Goal: Find specific page/section: Find specific page/section

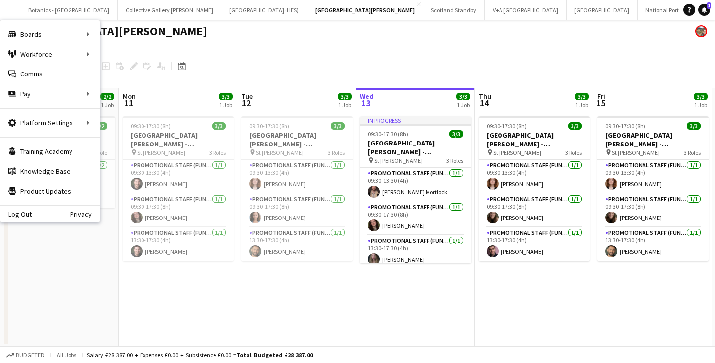
scroll to position [0, 237]
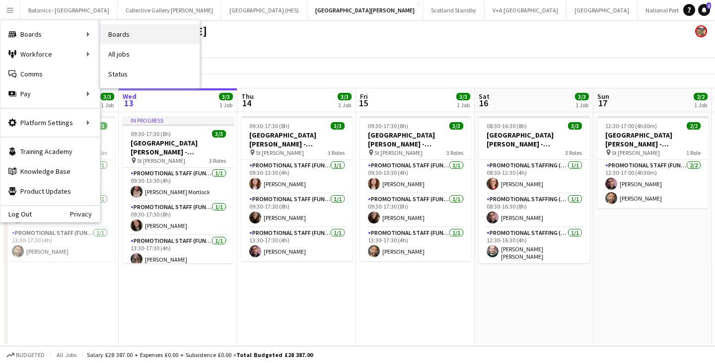
click at [130, 35] on link "Boards" at bounding box center [149, 34] width 99 height 20
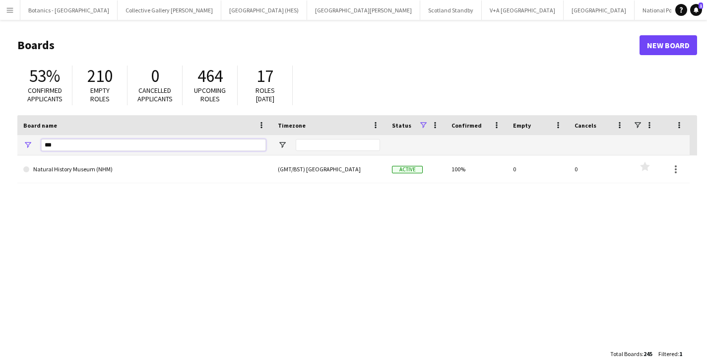
drag, startPoint x: 87, startPoint y: 144, endPoint x: 27, endPoint y: 145, distance: 60.1
click at [27, 145] on div "***" at bounding box center [144, 145] width 255 height 20
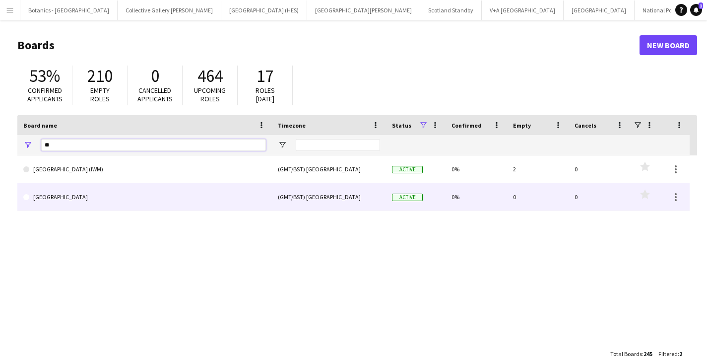
type input "**"
click at [67, 193] on link "[GEOGRAPHIC_DATA]" at bounding box center [144, 197] width 243 height 28
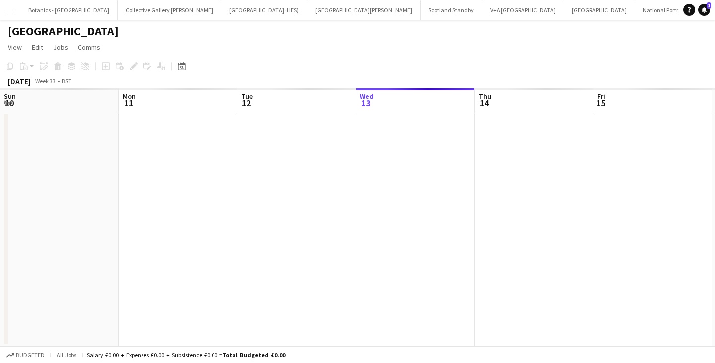
scroll to position [0, 237]
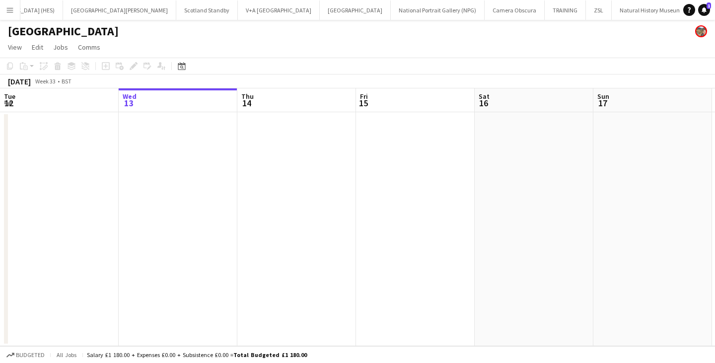
click at [180, 59] on app-toolbar "Copy Paste Paste Ctrl+V Paste with crew Ctrl+Shift+V Paste linked Job Delete Gr…" at bounding box center [357, 66] width 715 height 17
click at [179, 64] on icon at bounding box center [181, 66] width 7 height 8
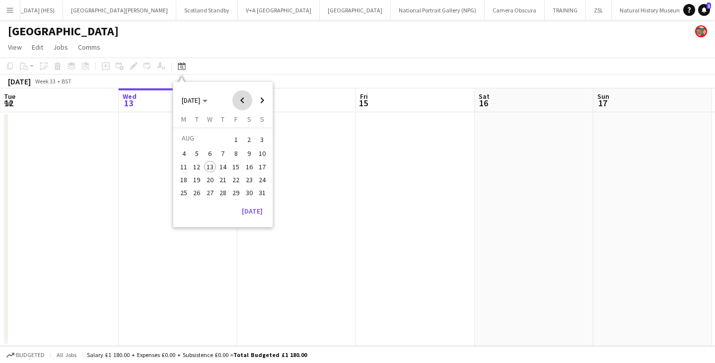
click at [241, 98] on span "Previous month" at bounding box center [242, 100] width 20 height 20
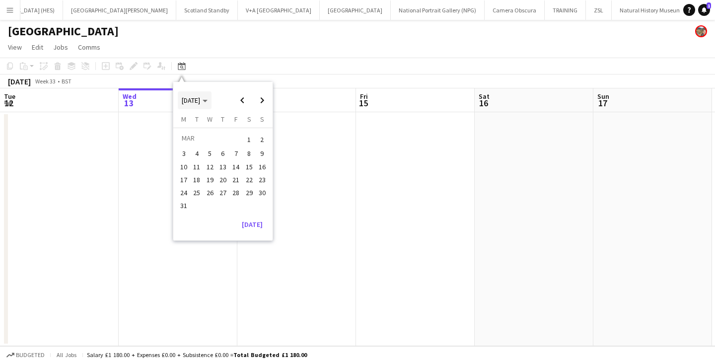
click at [207, 101] on icon "Choose month and year" at bounding box center [205, 101] width 5 height 2
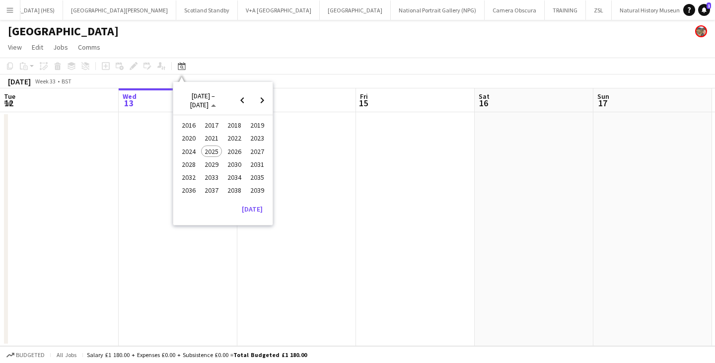
click at [232, 137] on span "2022" at bounding box center [234, 139] width 20 height 12
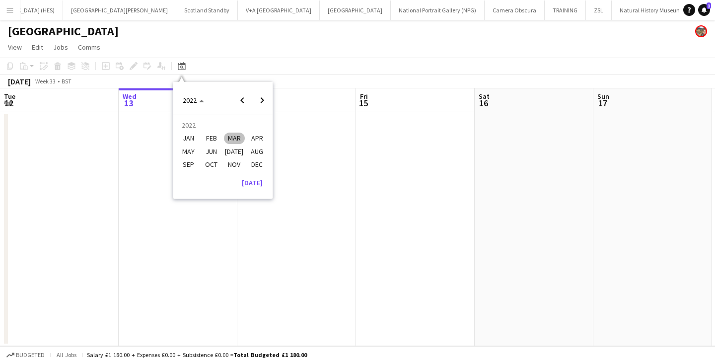
click at [251, 136] on span "APR" at bounding box center [257, 139] width 20 height 12
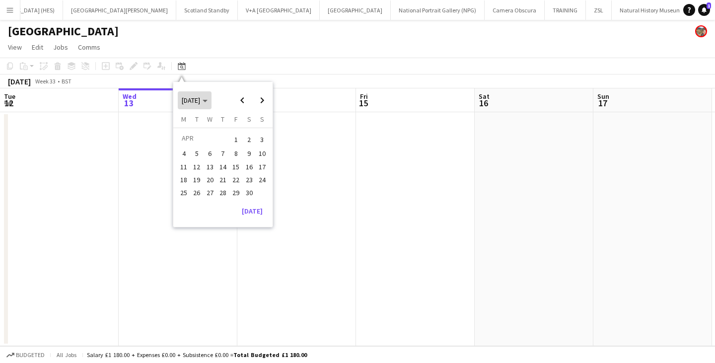
click at [211, 102] on span "Choose month and year" at bounding box center [195, 100] width 34 height 24
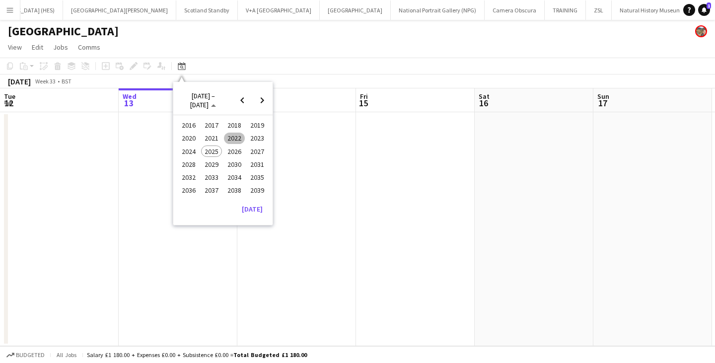
click at [236, 137] on span "2022" at bounding box center [234, 139] width 20 height 12
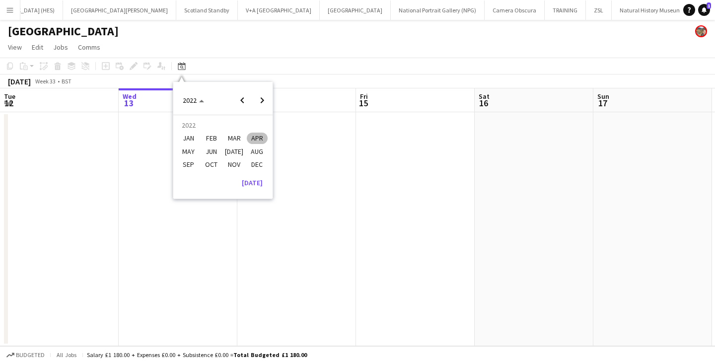
click at [261, 149] on span "AUG" at bounding box center [257, 151] width 20 height 12
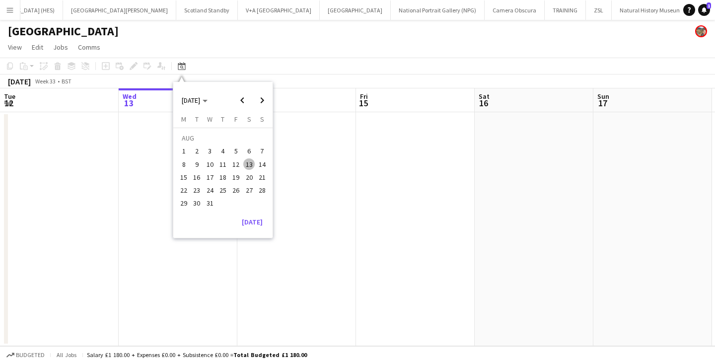
click at [206, 163] on span "10" at bounding box center [210, 164] width 12 height 12
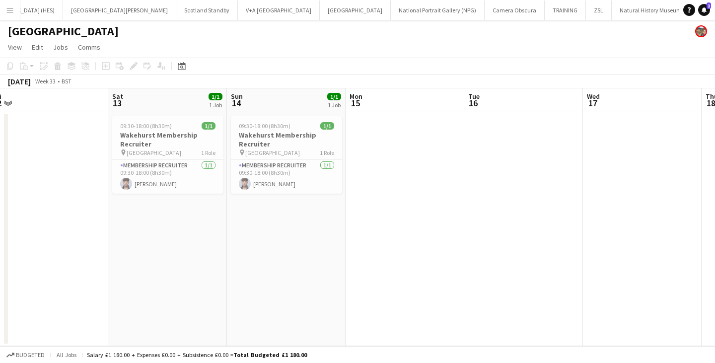
scroll to position [0, 367]
drag, startPoint x: 579, startPoint y: 232, endPoint x: 198, endPoint y: 221, distance: 381.4
click at [198, 221] on app-calendar-viewport "Tue 9 Wed 10 Thu 11 Fri 12 Sat 13 1/1 1 Job Sun 14 1/1 1 Job Mon 15 Tue 16 Wed …" at bounding box center [357, 217] width 715 height 258
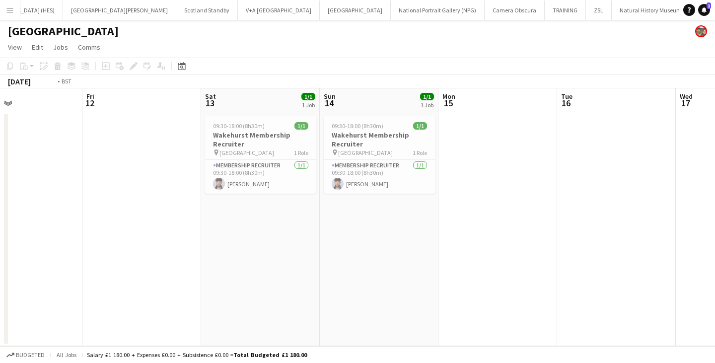
drag, startPoint x: 531, startPoint y: 216, endPoint x: 149, endPoint y: 209, distance: 381.8
click at [148, 210] on app-calendar-viewport "Tue 9 Wed 10 Thu 11 Fri 12 Sat 13 1/1 1 Job Sun 14 1/1 1 Job Mon 15 Tue 16 Wed …" at bounding box center [357, 217] width 715 height 258
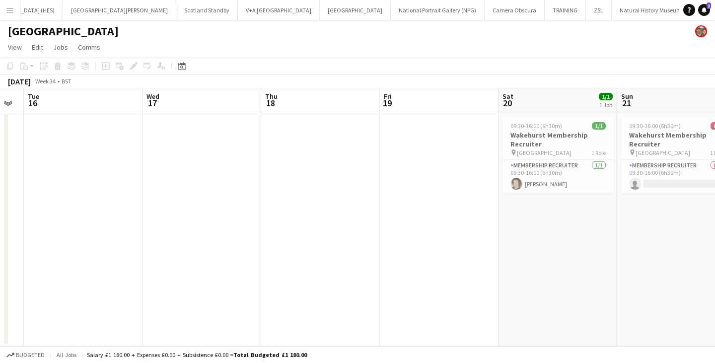
scroll to position [0, 302]
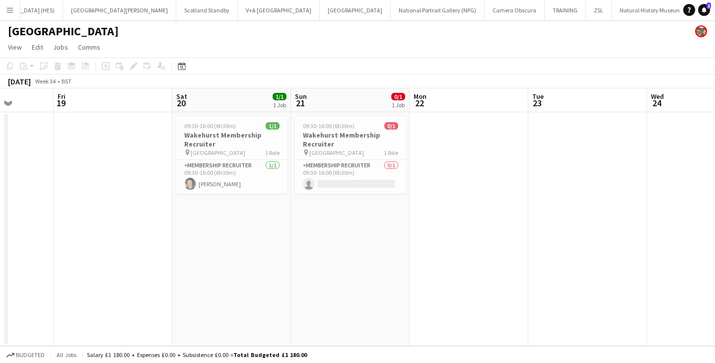
drag, startPoint x: 646, startPoint y: 230, endPoint x: 266, endPoint y: 215, distance: 380.5
click at [266, 215] on app-calendar-viewport "Tue 16 Wed 17 Thu 18 Fri 19 Sat 20 1/1 1 Job Sun 21 0/1 1 Job Mon 22 Tue 23 Wed…" at bounding box center [357, 217] width 715 height 258
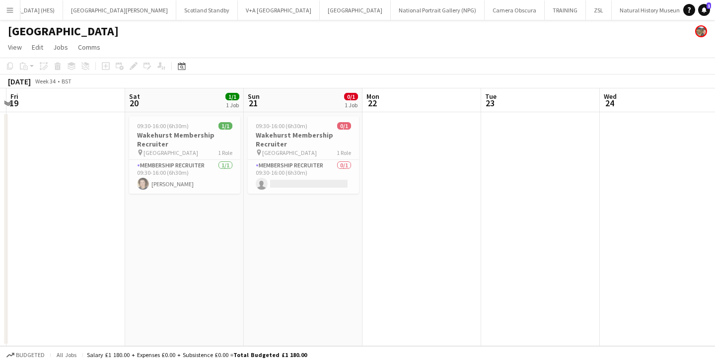
drag, startPoint x: 510, startPoint y: 232, endPoint x: 185, endPoint y: 241, distance: 325.8
click at [183, 242] on app-calendar-viewport "Tue 16 Wed 17 Thu 18 Fri 19 Sat 20 1/1 1 Job Sun 21 0/1 1 Job Mon 22 Tue 23 Wed…" at bounding box center [357, 217] width 715 height 258
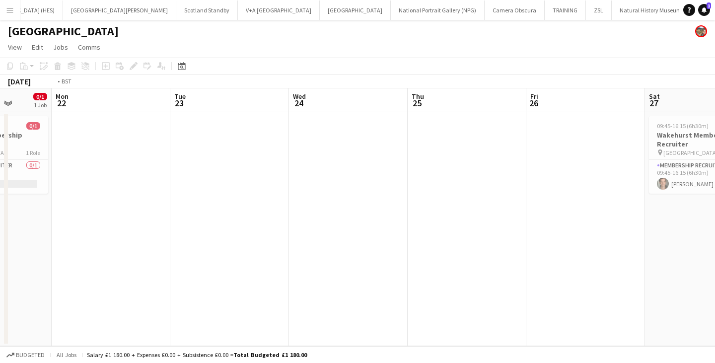
drag, startPoint x: 481, startPoint y: 240, endPoint x: 285, endPoint y: 232, distance: 196.3
click at [178, 237] on app-calendar-viewport "Fri 19 Sat 20 1/1 1 Job Sun 21 0/1 1 Job Mon 22 Tue 23 Wed 24 Thu 25 Fri 26 Sat…" at bounding box center [357, 217] width 715 height 258
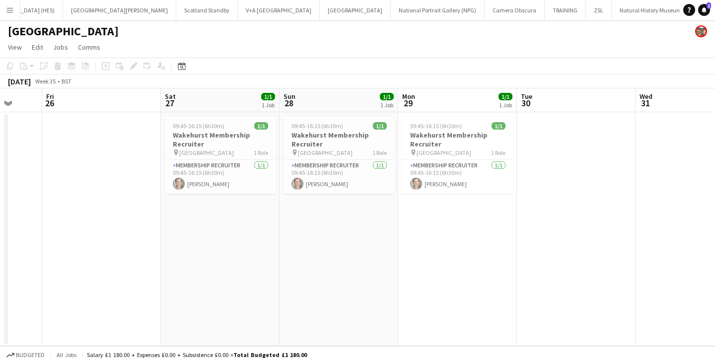
scroll to position [0, 344]
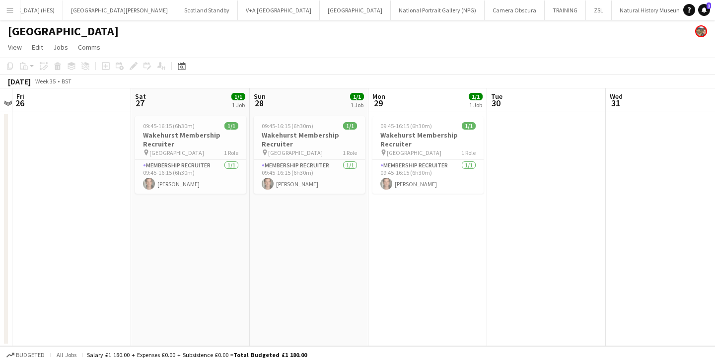
drag, startPoint x: 439, startPoint y: 234, endPoint x: 251, endPoint y: 239, distance: 188.7
click at [251, 239] on app-calendar-viewport "Tue 23 Wed 24 Thu 25 Fri 26 Sat 27 1/1 1 Job Sun 28 1/1 1 Job Mon 29 1/1 1 Job …" at bounding box center [357, 217] width 715 height 258
click at [424, 172] on app-card-role "Membership Recruiter 1/1 09:45-16:15 (6h30m) Robbie McEwen" at bounding box center [427, 177] width 111 height 34
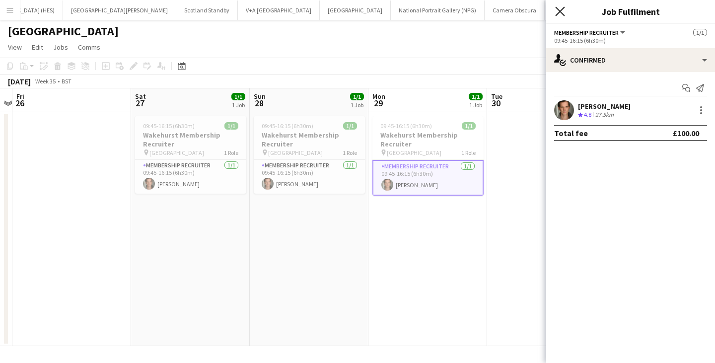
click at [562, 10] on icon "Close pop-in" at bounding box center [559, 10] width 9 height 9
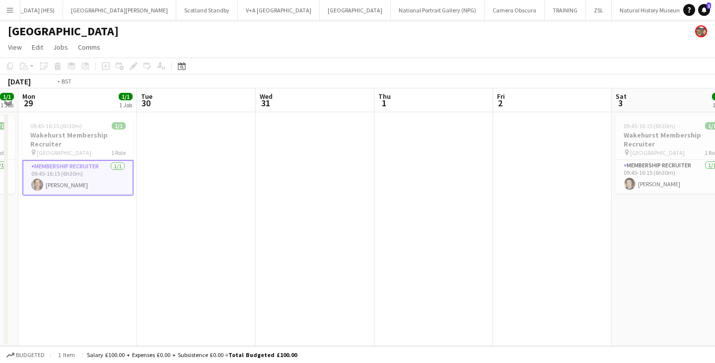
drag, startPoint x: 413, startPoint y: 212, endPoint x: 230, endPoint y: 209, distance: 182.7
click at [230, 209] on app-calendar-viewport "Thu 25 Fri 26 Sat 27 1/1 1 Job Sun 28 1/1 1 Job Mon 29 1/1 1 Job Tue 30 Wed 31 …" at bounding box center [357, 217] width 715 height 258
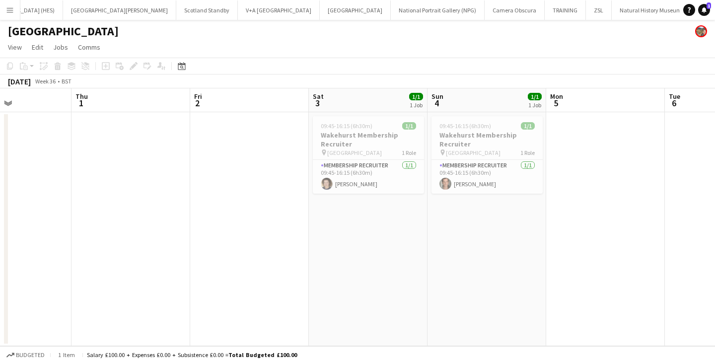
drag, startPoint x: 506, startPoint y: 221, endPoint x: 256, endPoint y: 218, distance: 250.2
click at [256, 218] on app-calendar-viewport "Mon 29 1/1 1 Job Tue 30 Wed 31 Thu 1 Fri 2 Sat 3 1/1 1 Job Sun 4 1/1 1 Job Mon …" at bounding box center [357, 217] width 715 height 258
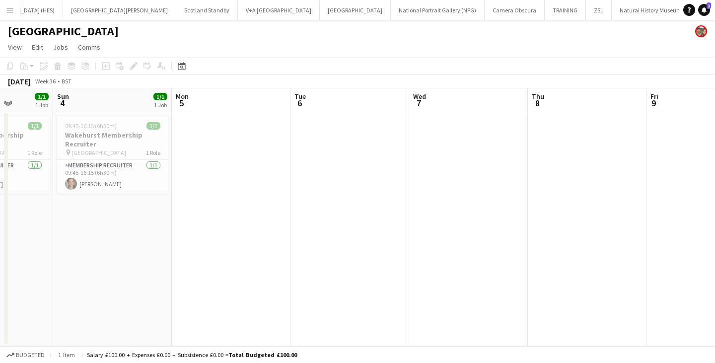
drag, startPoint x: 490, startPoint y: 226, endPoint x: 491, endPoint y: 234, distance: 8.0
click at [196, 227] on app-calendar-viewport "Wed 31 Thu 1 Fri 2 Sat 3 1/1 1 Job Sun 4 1/1 1 Job Mon 5 Tue 6 Wed 7 Thu 8 Fri …" at bounding box center [357, 217] width 715 height 258
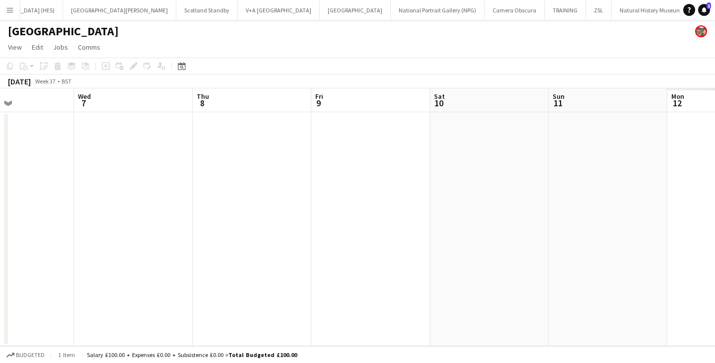
drag, startPoint x: 586, startPoint y: 237, endPoint x: 271, endPoint y: 227, distance: 315.4
click at [265, 227] on app-calendar-viewport "Sat 3 1/1 1 Job Sun 4 1/1 1 Job Mon 5 Tue 6 Wed 7 Thu 8 Fri 9 Sat 10 Sun 11 Mon…" at bounding box center [357, 217] width 715 height 258
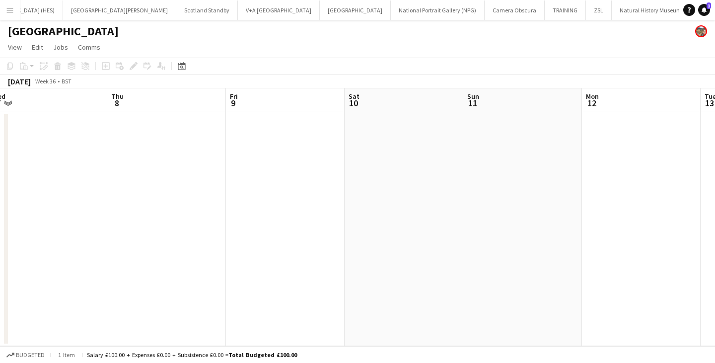
drag, startPoint x: 635, startPoint y: 234, endPoint x: 308, endPoint y: 225, distance: 326.8
click at [308, 225] on app-calendar-viewport "Sun 4 1/1 1 Job Mon 5 Tue 6 Wed 7 Thu 8 Fri 9 Sat 10 Sun 11 Mon 12 Tue 13 Wed 1…" at bounding box center [357, 217] width 715 height 258
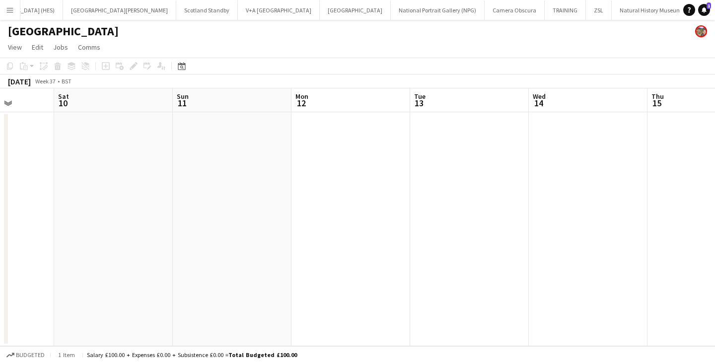
drag, startPoint x: 455, startPoint y: 233, endPoint x: 415, endPoint y: 231, distance: 39.8
click at [415, 231] on app-calendar-viewport "Wed 7 Thu 8 Fri 9 Sat 10 Sun 11 Mon 12 Tue 13 Wed 14 Thu 15 Fri 16 Sat 17" at bounding box center [357, 217] width 715 height 258
